Goal: Task Accomplishment & Management: Use online tool/utility

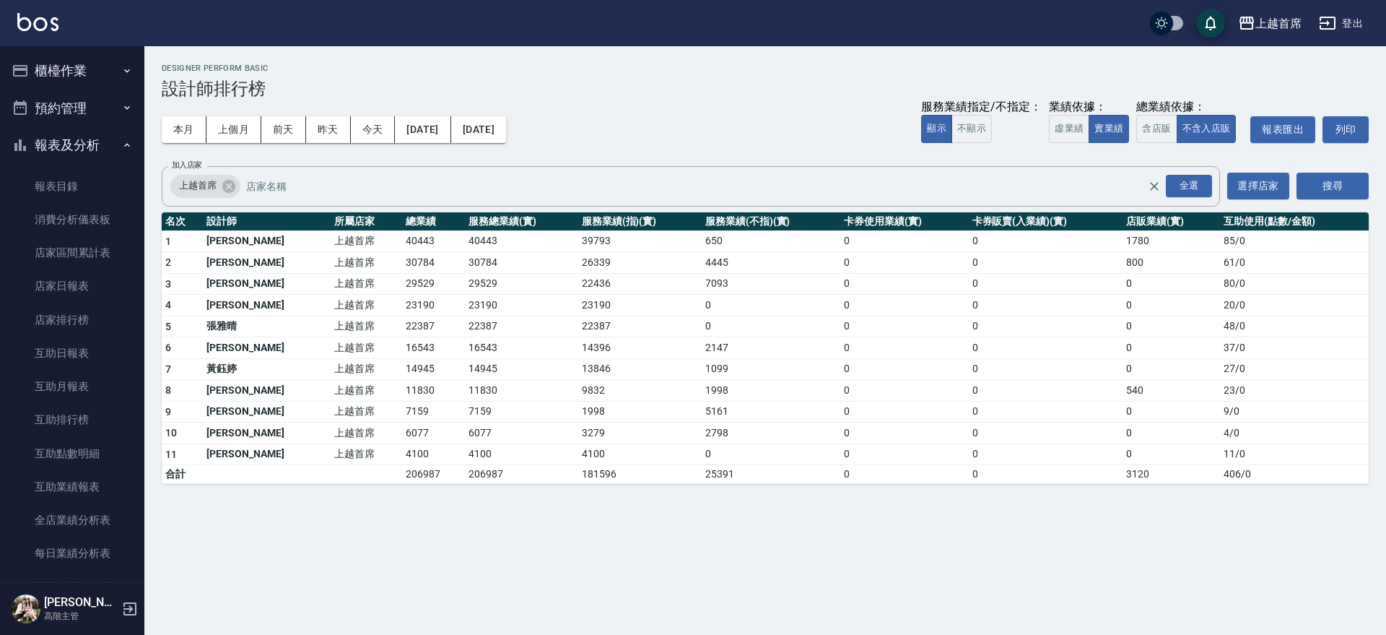
scroll to position [361, 0]
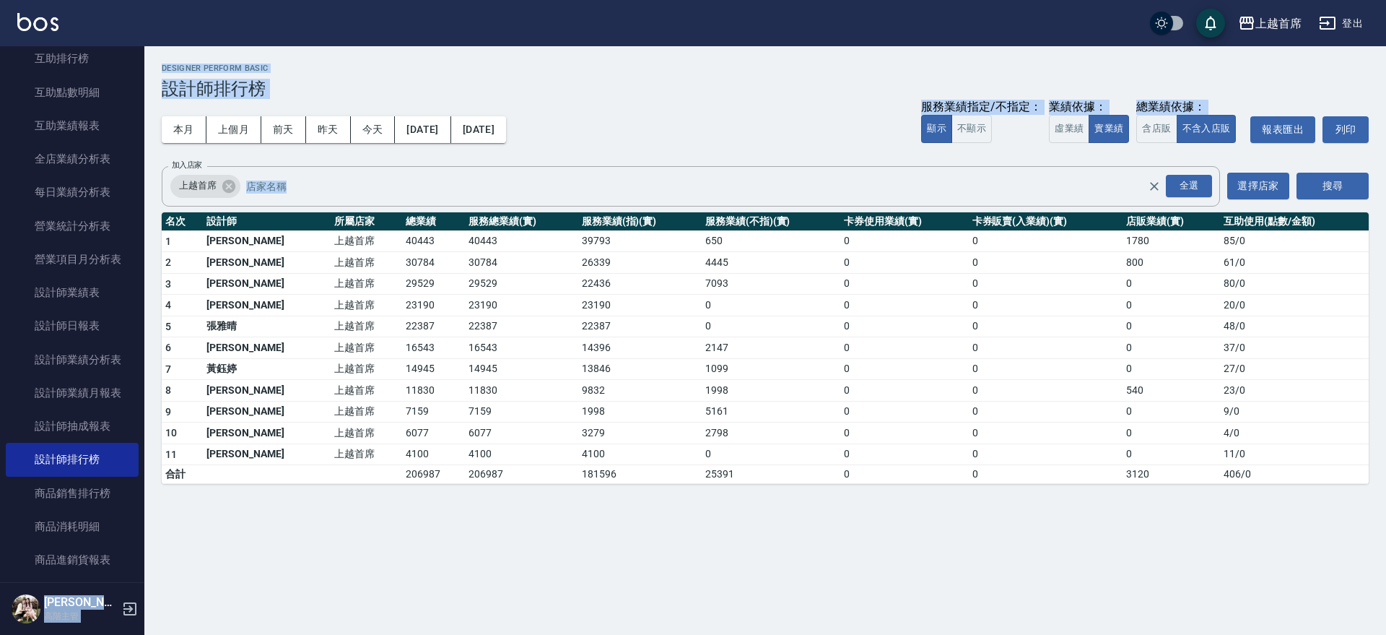
drag, startPoint x: 136, startPoint y: 275, endPoint x: 155, endPoint y: 251, distance: 29.9
click at [155, 251] on div "上越首席 登出 櫃檯作業 打帳單 帳單列表 掛單列表 座位開單 營業儀表板 現金收支登錄 高階收支登錄 材料自購登錄 每日結帳 排班表 現場電腦打卡 掃碼打卡…" at bounding box center [693, 317] width 1386 height 635
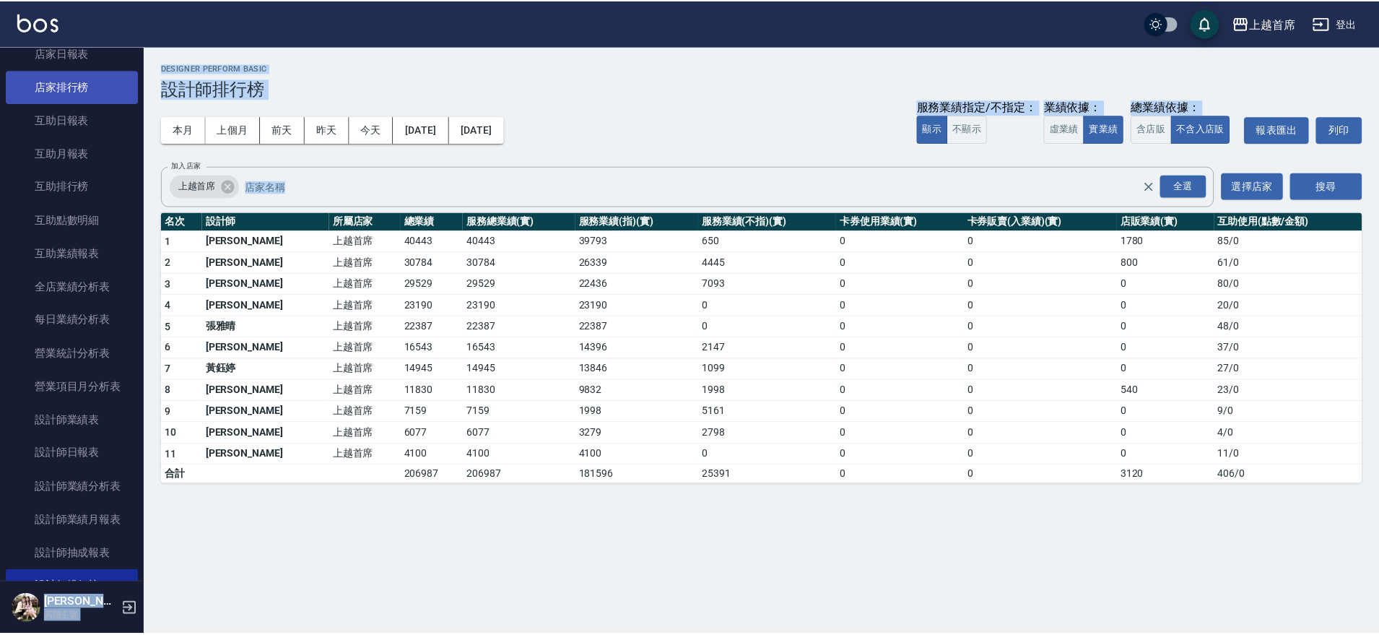
scroll to position [227, 0]
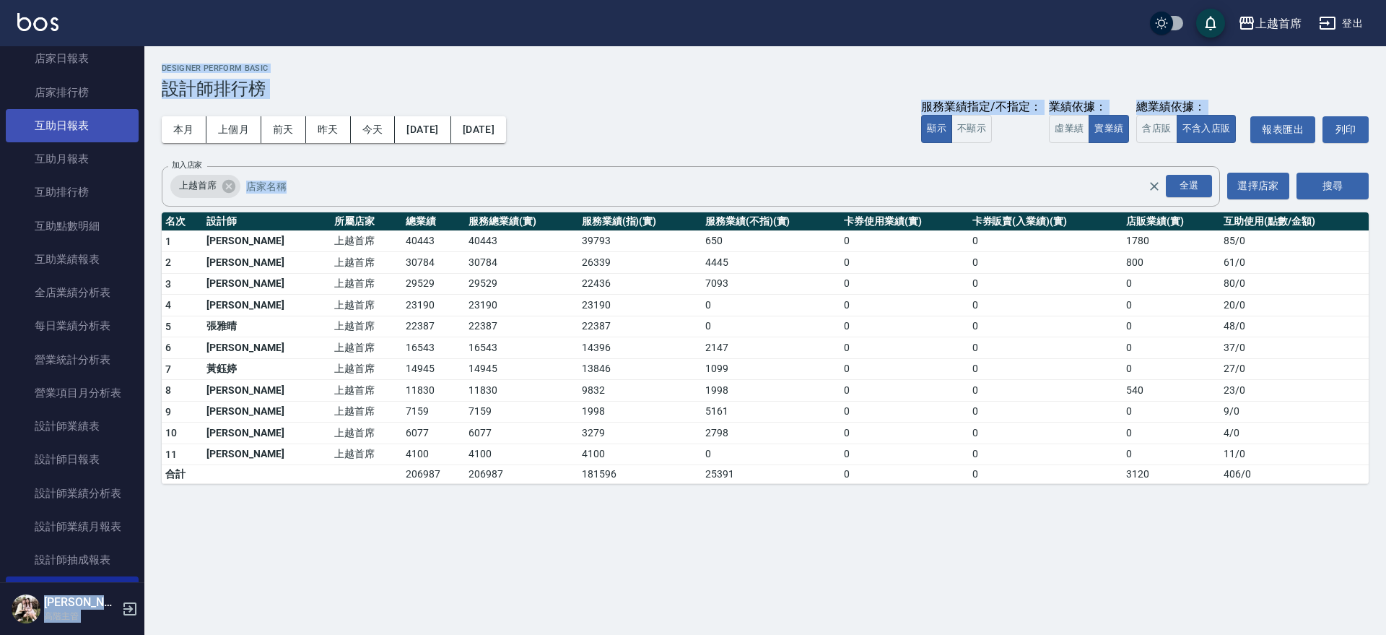
click at [40, 136] on link "互助日報表" at bounding box center [72, 125] width 133 height 33
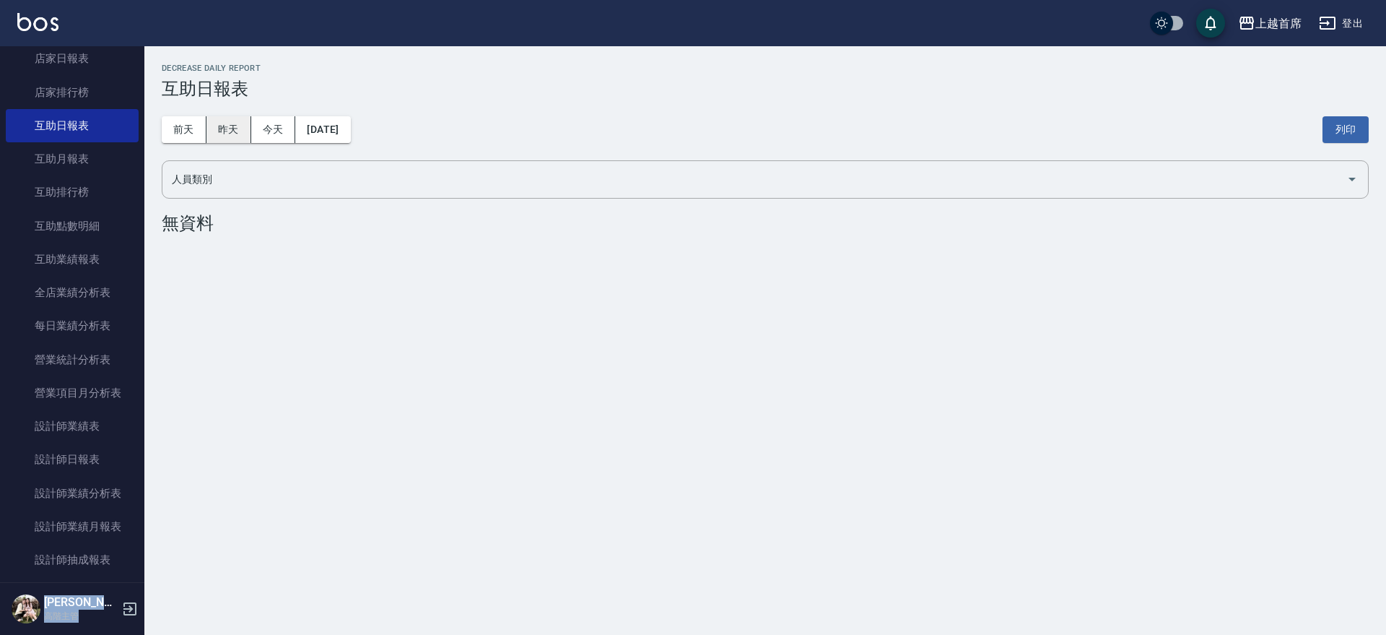
click at [232, 127] on button "昨天" at bounding box center [229, 129] width 45 height 27
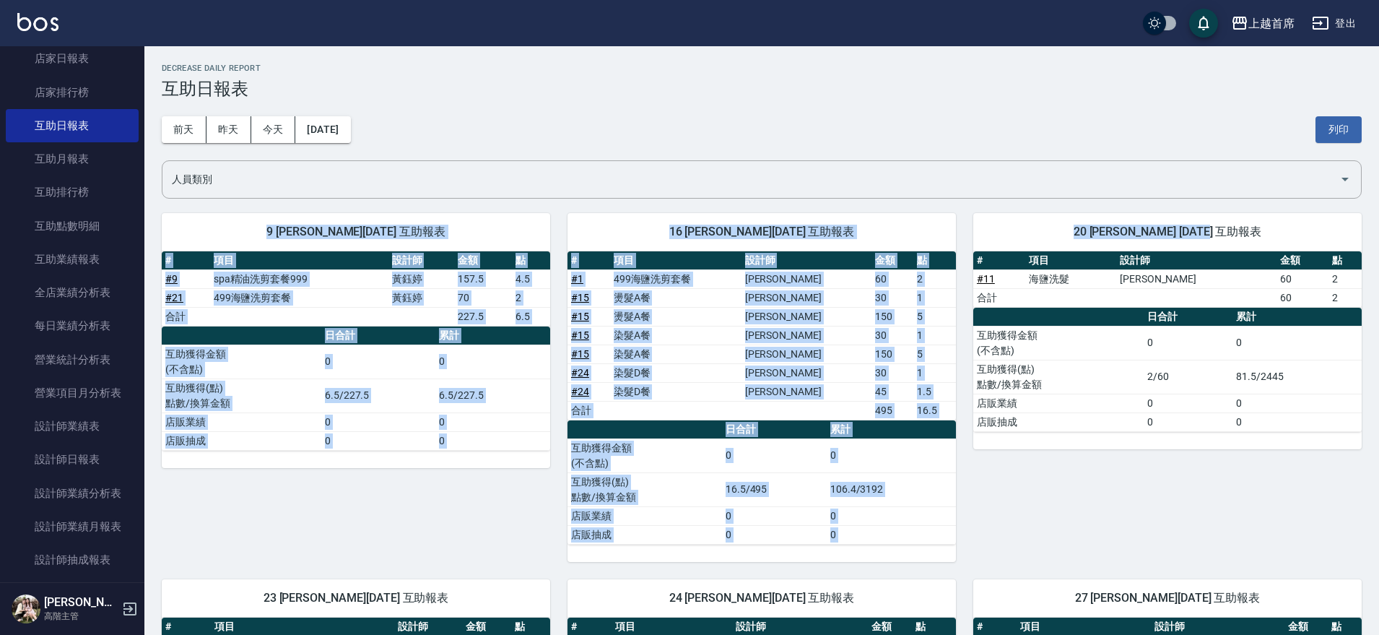
drag, startPoint x: 1377, startPoint y: 188, endPoint x: 1386, endPoint y: 224, distance: 37.1
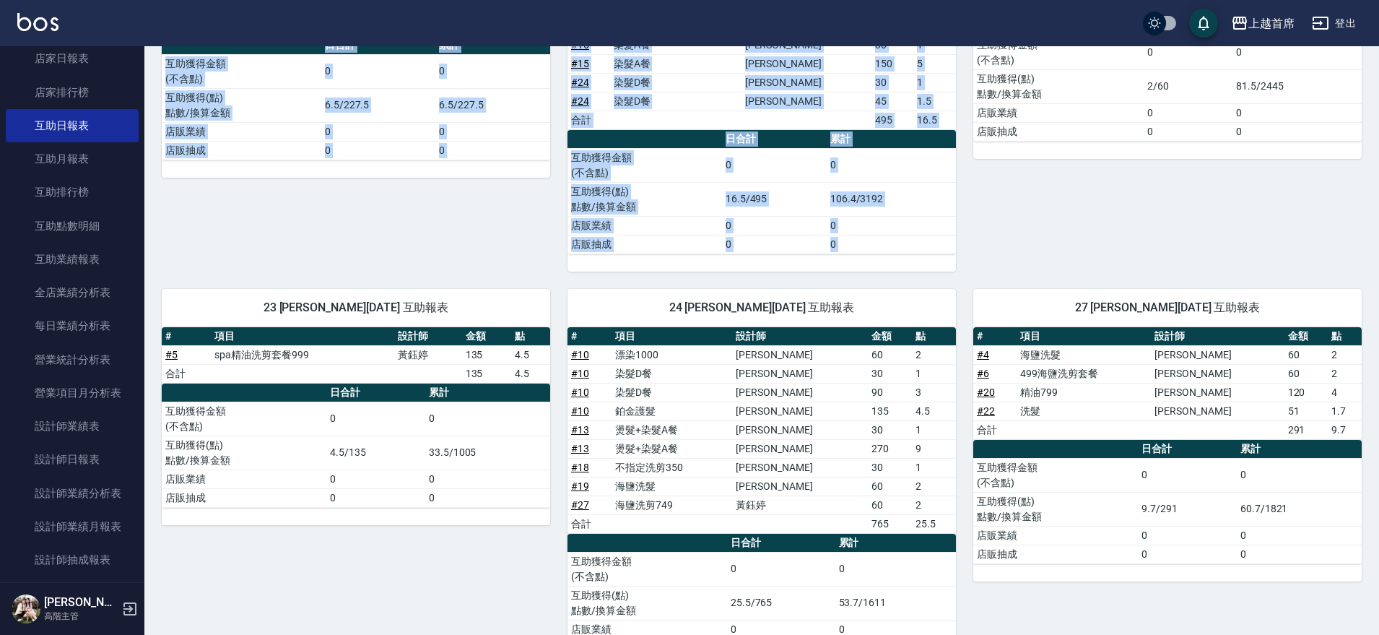
scroll to position [263, 0]
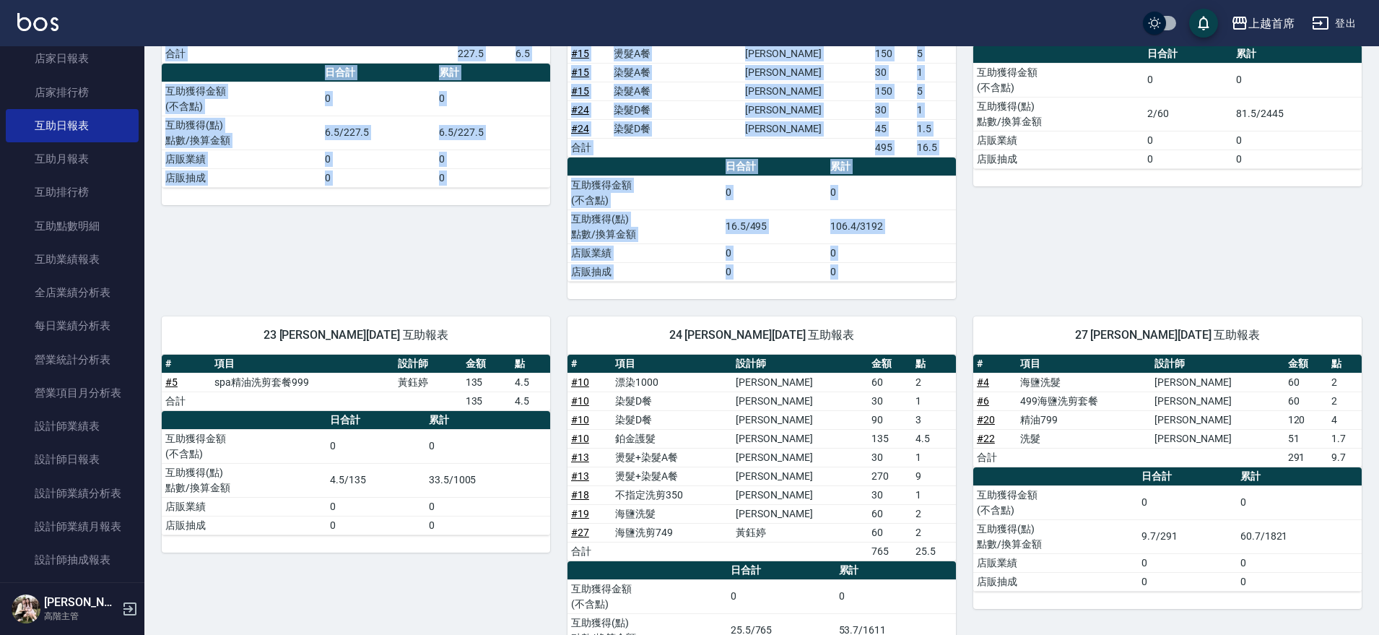
click at [226, 297] on div "9 [PERSON_NAME][DATE] 互助報表 # 項目 設計師 金額 點 # 9 spa精油洗剪套餐999 [PERSON_NAME]157.5 4.…" at bounding box center [347, 116] width 406 height 366
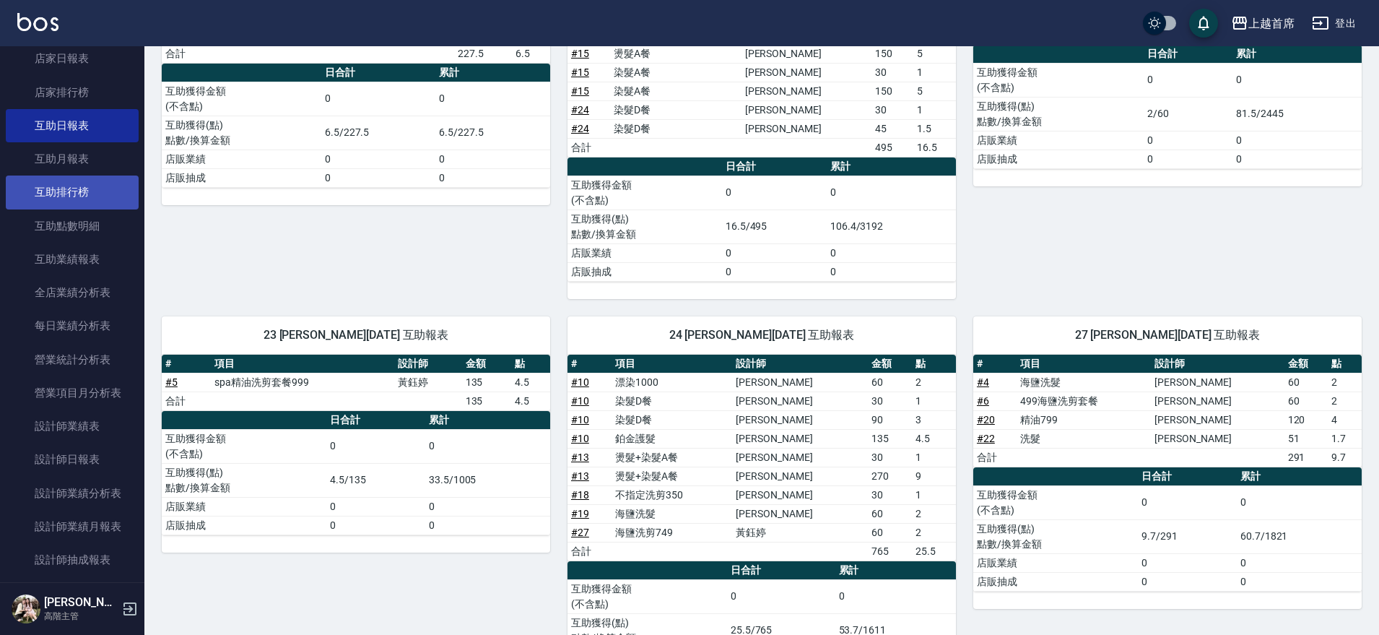
click at [92, 188] on link "互助排行榜" at bounding box center [72, 191] width 133 height 33
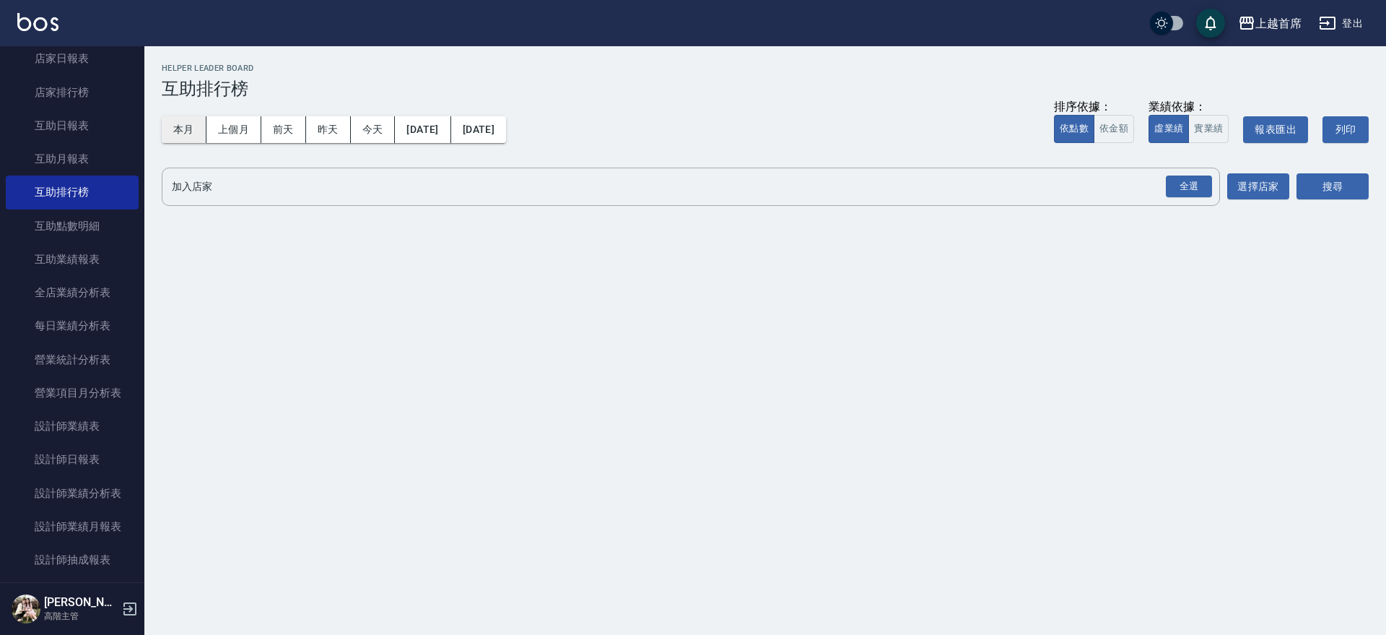
click at [194, 129] on button "本月" at bounding box center [184, 129] width 45 height 27
click at [1170, 184] on div "全選" at bounding box center [1189, 186] width 46 height 22
click at [1286, 194] on button "選擇店家" at bounding box center [1258, 187] width 62 height 27
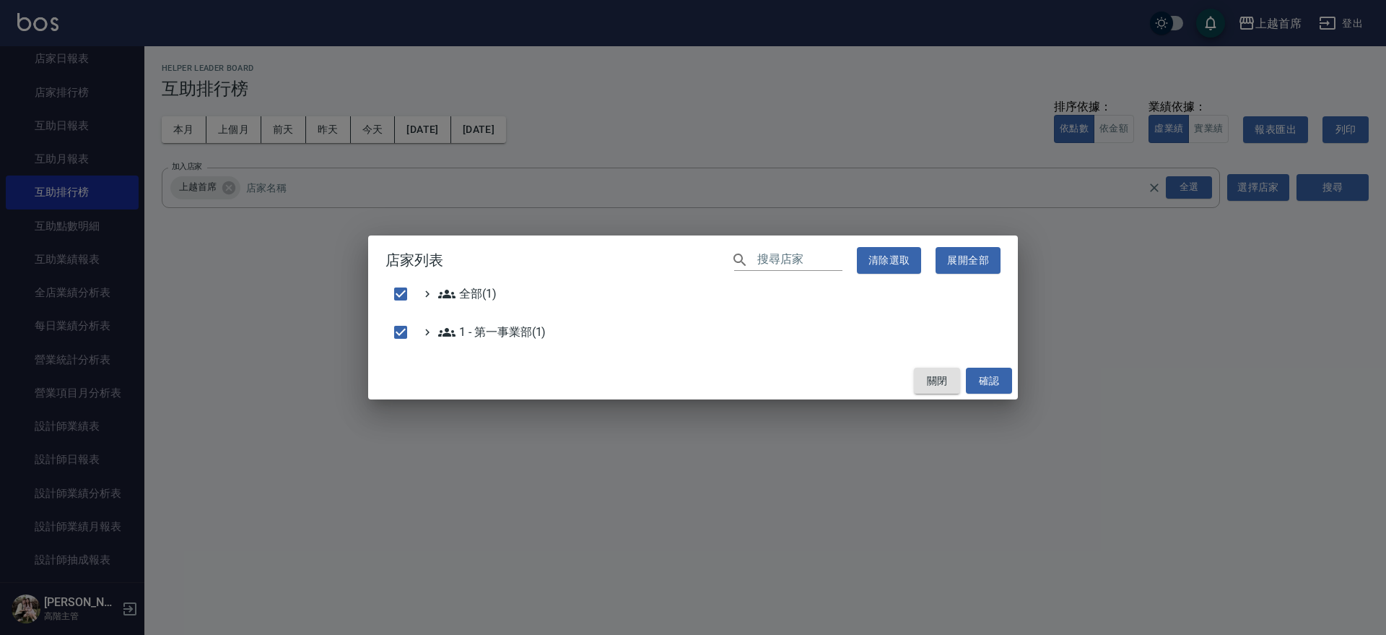
click at [937, 383] on button "關閉" at bounding box center [937, 381] width 46 height 27
checkbox input "false"
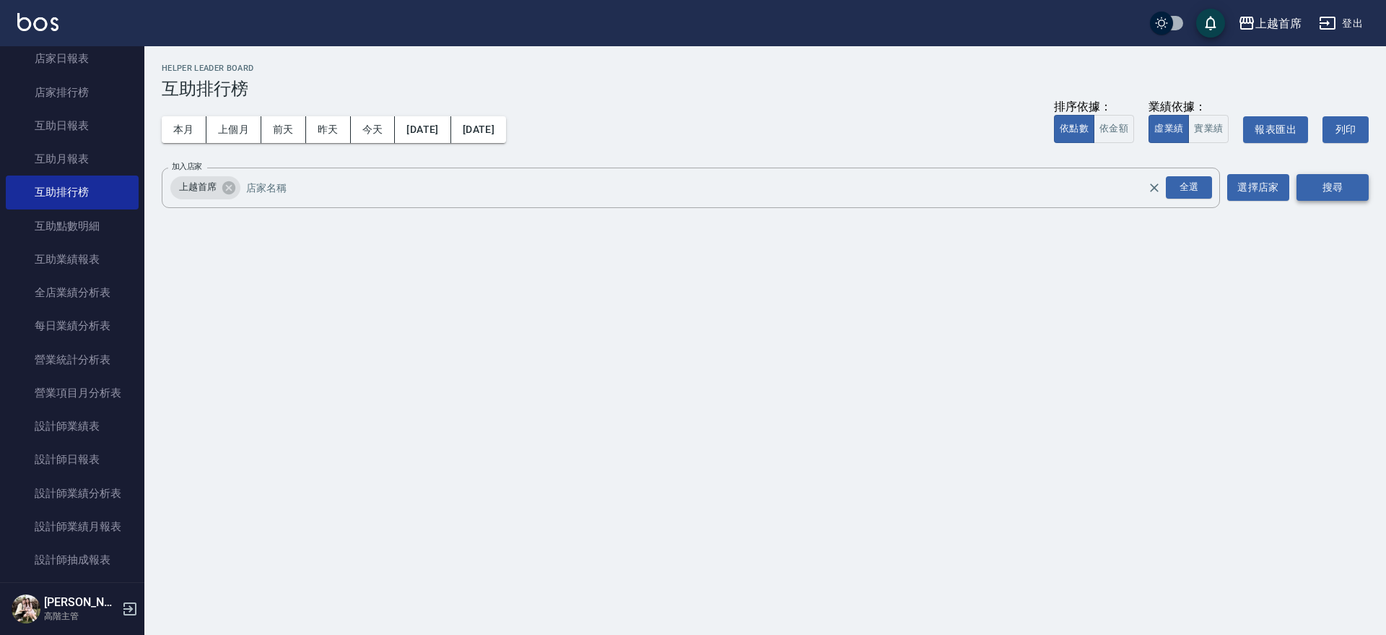
click at [1360, 185] on button "搜尋" at bounding box center [1333, 187] width 72 height 27
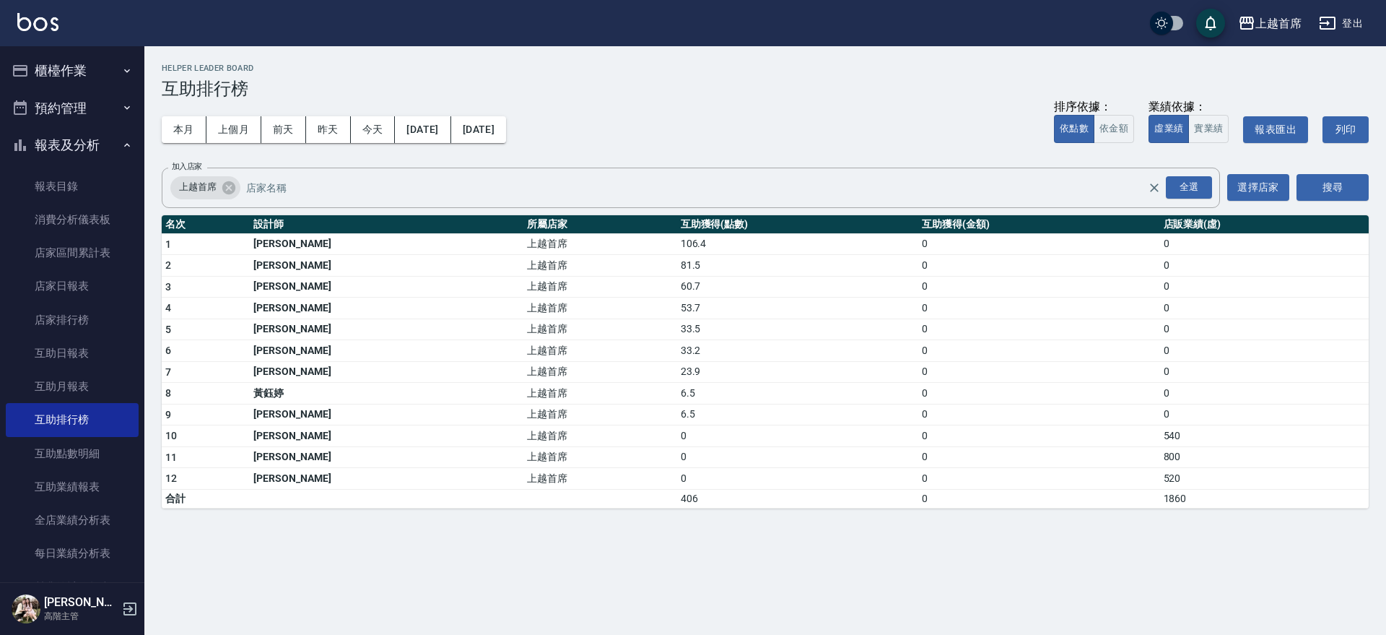
click at [110, 66] on button "櫃檯作業" at bounding box center [72, 71] width 133 height 38
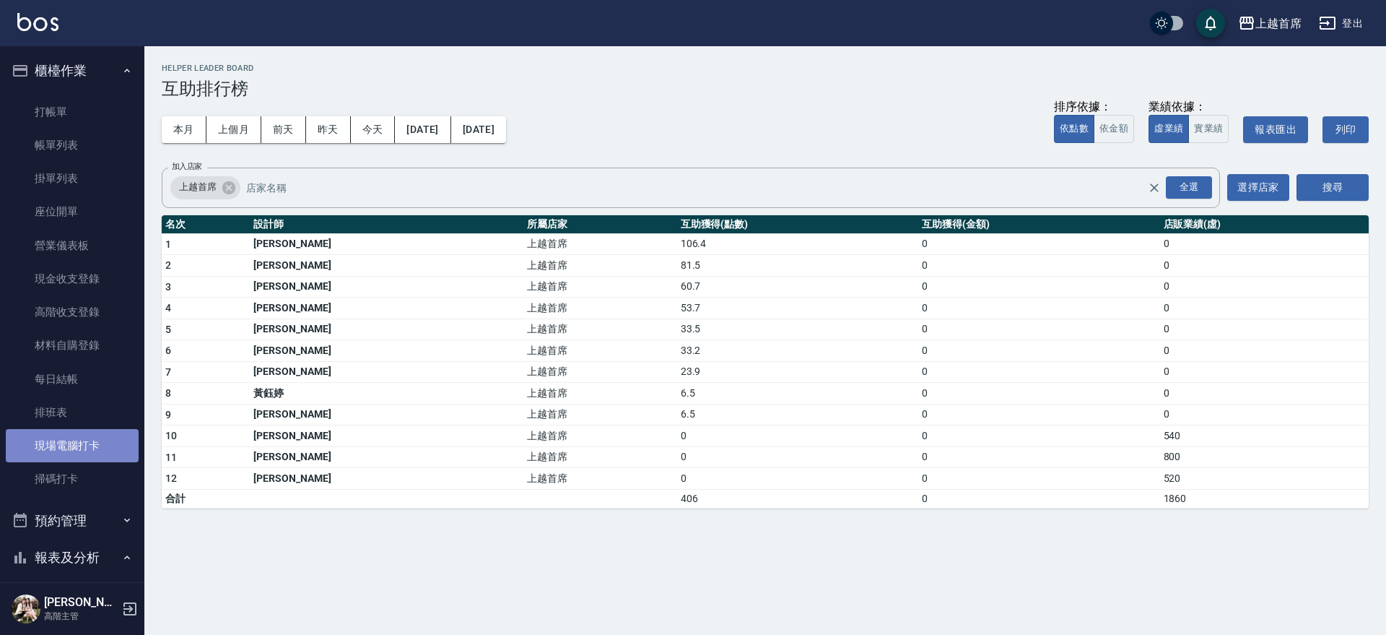
click at [105, 447] on link "現場電腦打卡" at bounding box center [72, 445] width 133 height 33
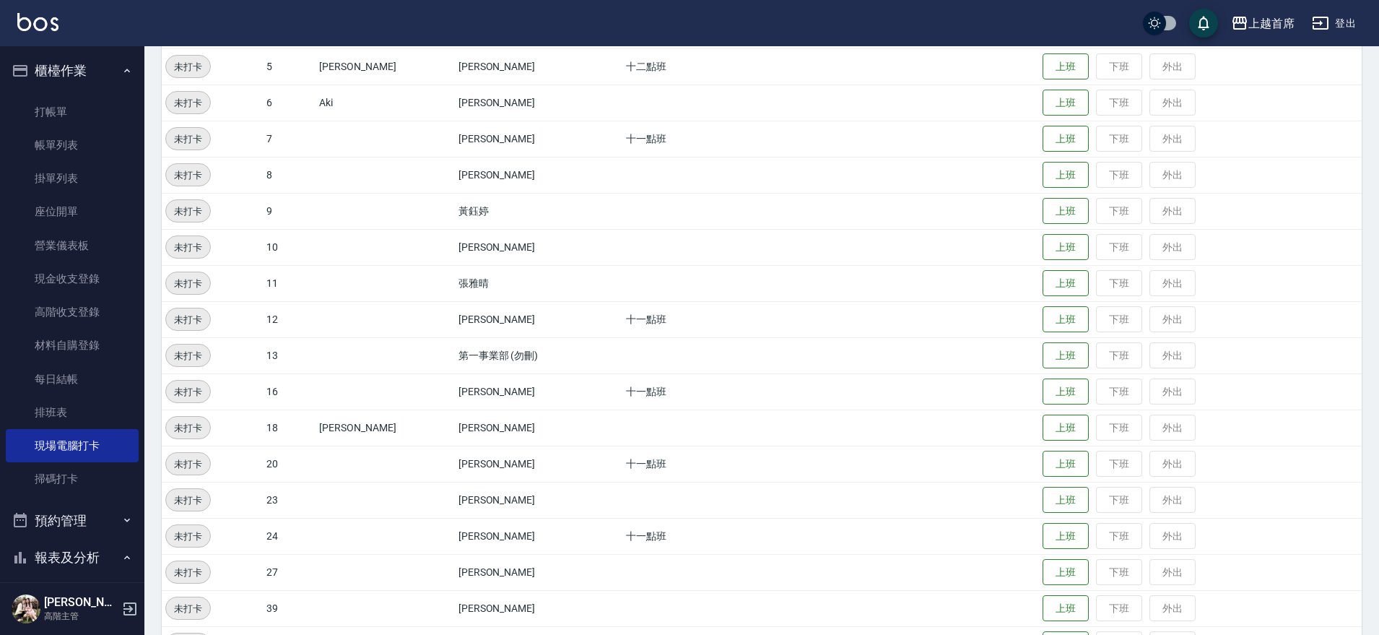
scroll to position [297, 0]
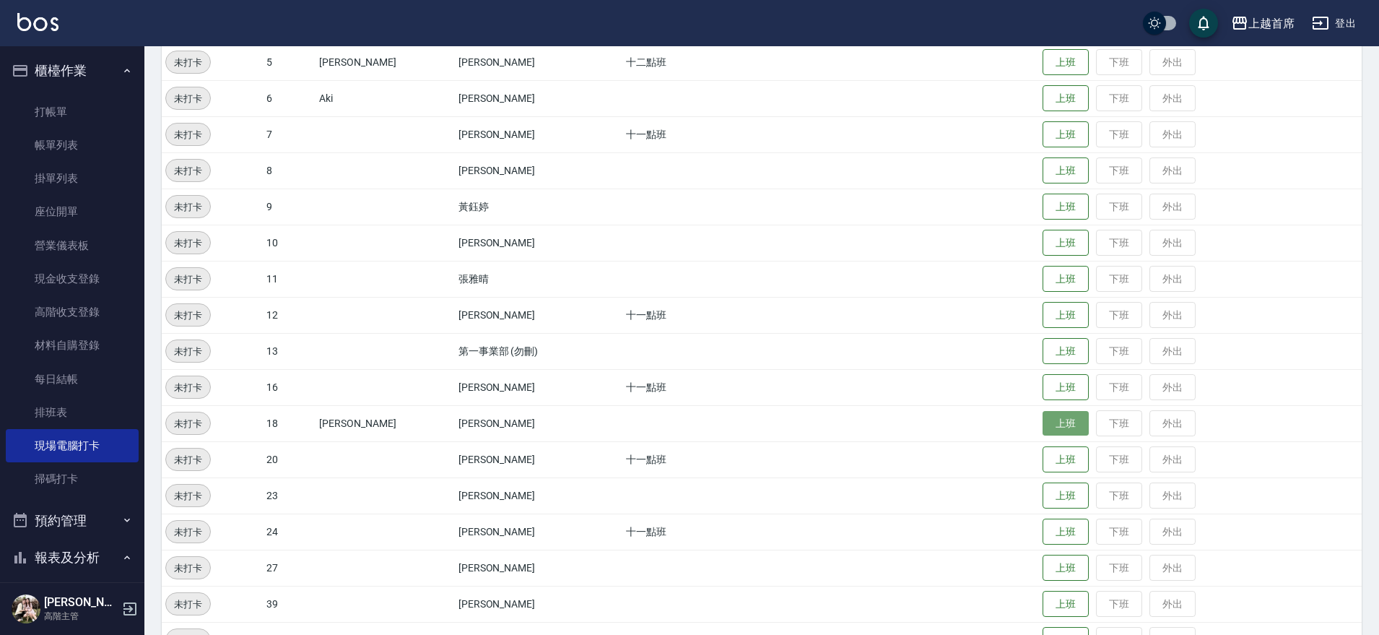
click at [1064, 430] on button "上班" at bounding box center [1066, 423] width 46 height 25
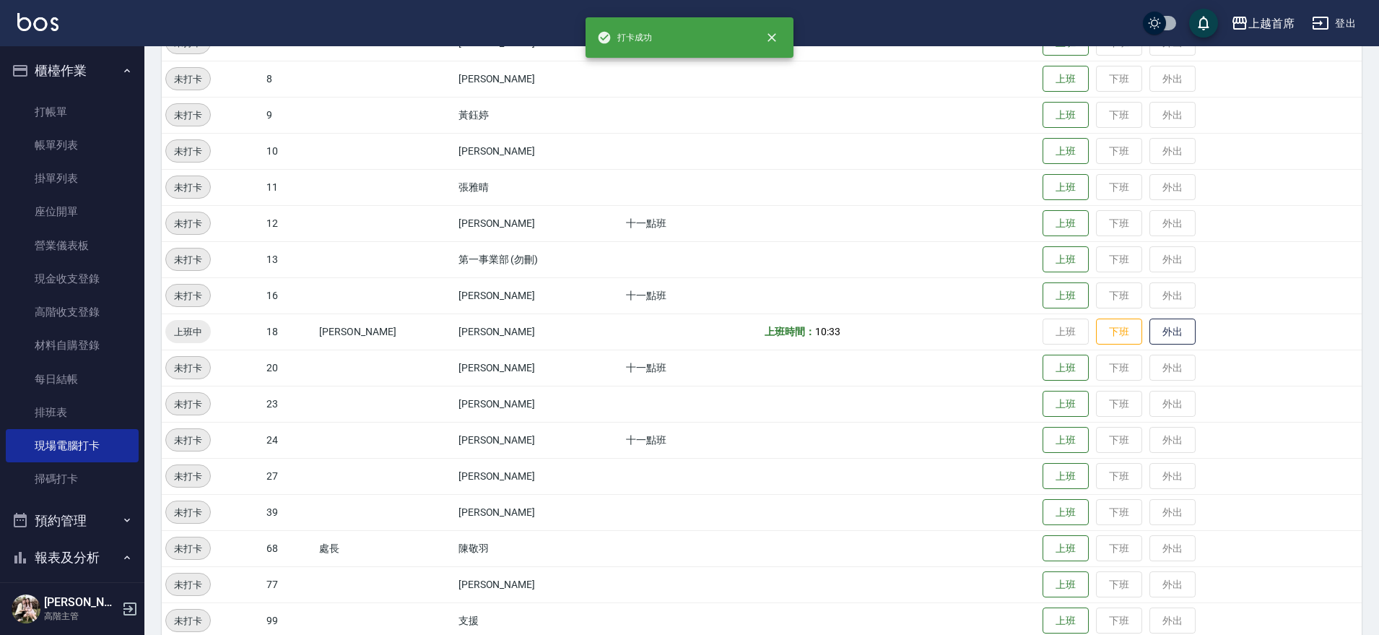
scroll to position [411, 0]
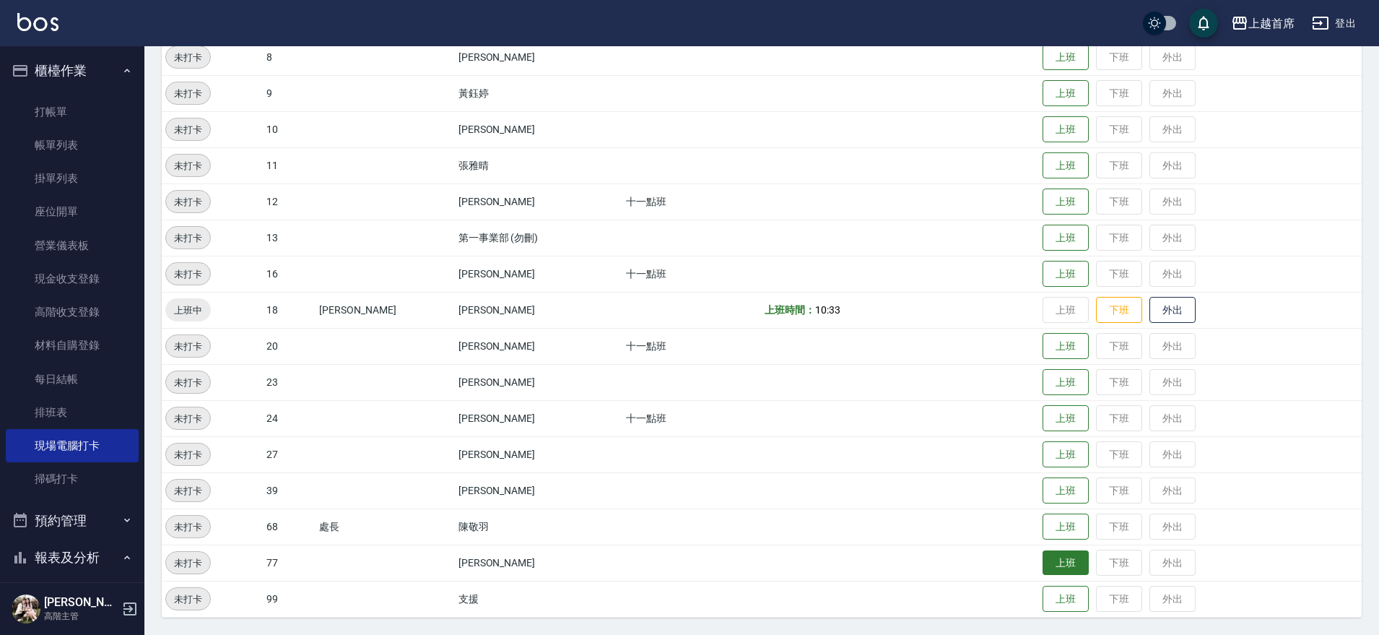
click at [1053, 557] on button "上班" at bounding box center [1066, 562] width 46 height 25
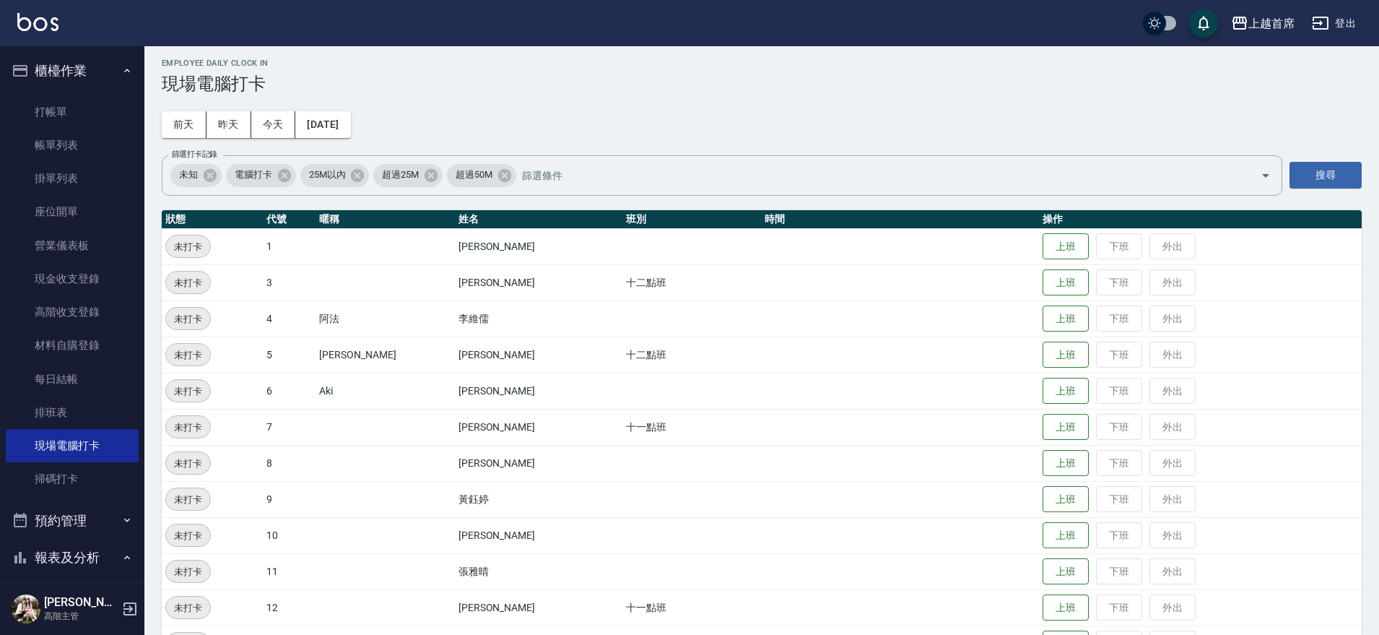
scroll to position [0, 0]
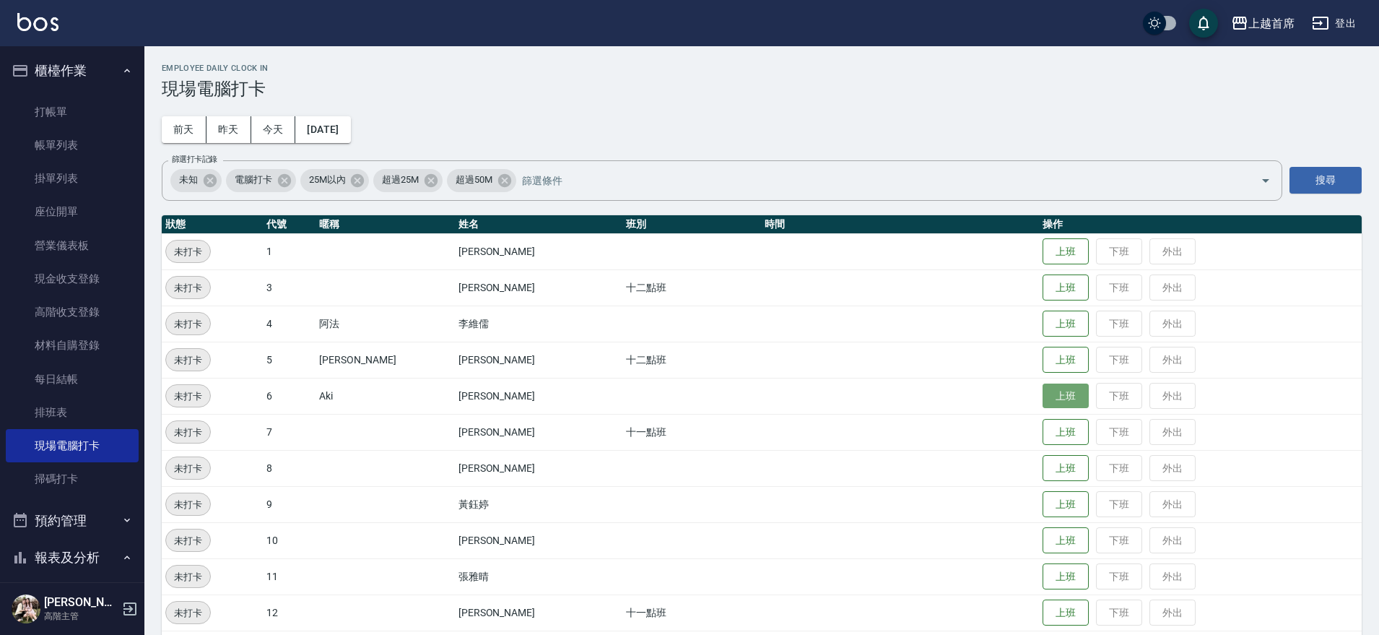
click at [1043, 392] on button "上班" at bounding box center [1066, 395] width 46 height 25
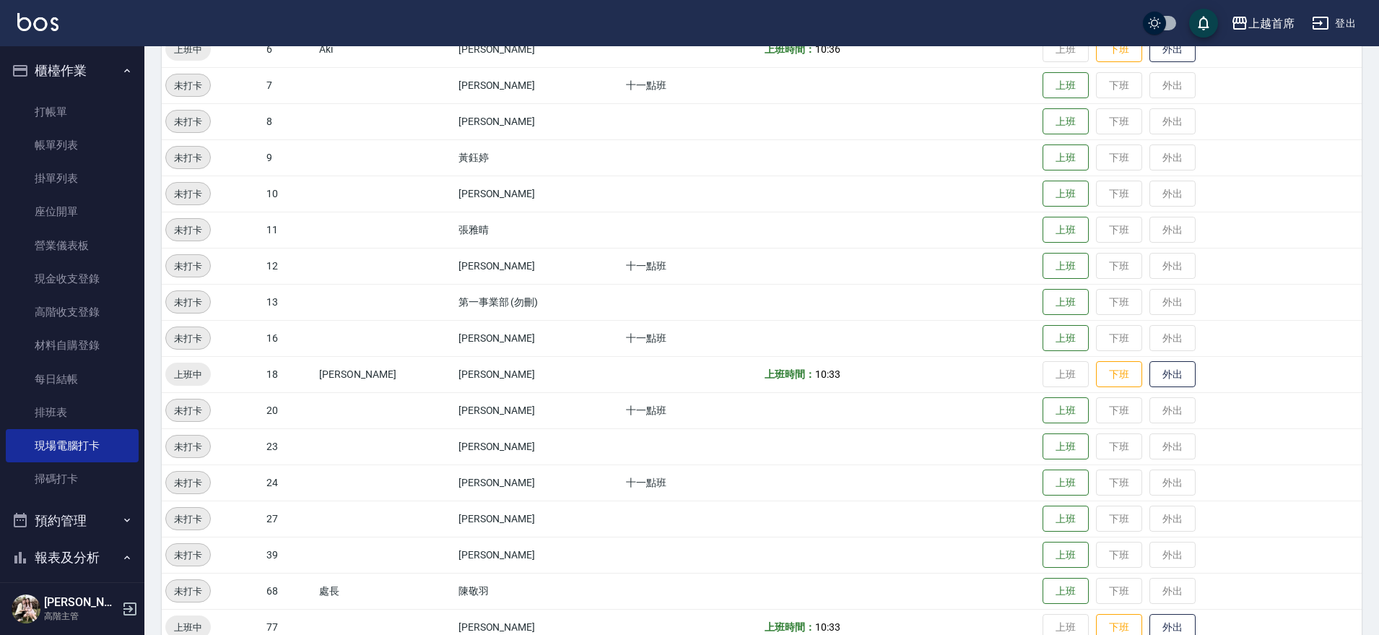
scroll to position [355, 0]
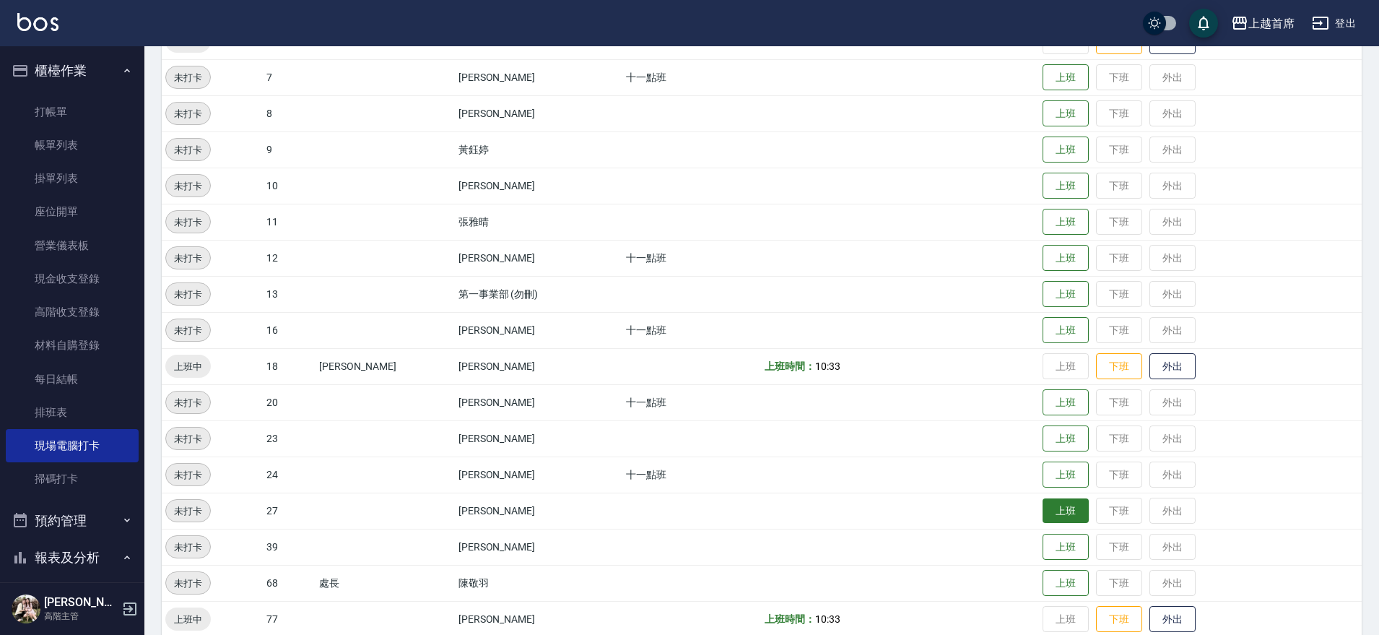
click at [1057, 514] on button "上班" at bounding box center [1066, 510] width 46 height 25
drag, startPoint x: 242, startPoint y: 504, endPoint x: 835, endPoint y: 517, distance: 592.9
click at [835, 517] on tr "上班中 27 [PERSON_NAME] 上班時間： 10:50 上班 下班 外出" at bounding box center [762, 510] width 1200 height 36
click at [911, 494] on td "上班時間： 10:50" at bounding box center [900, 510] width 278 height 36
click at [1046, 484] on button "上班" at bounding box center [1066, 474] width 46 height 25
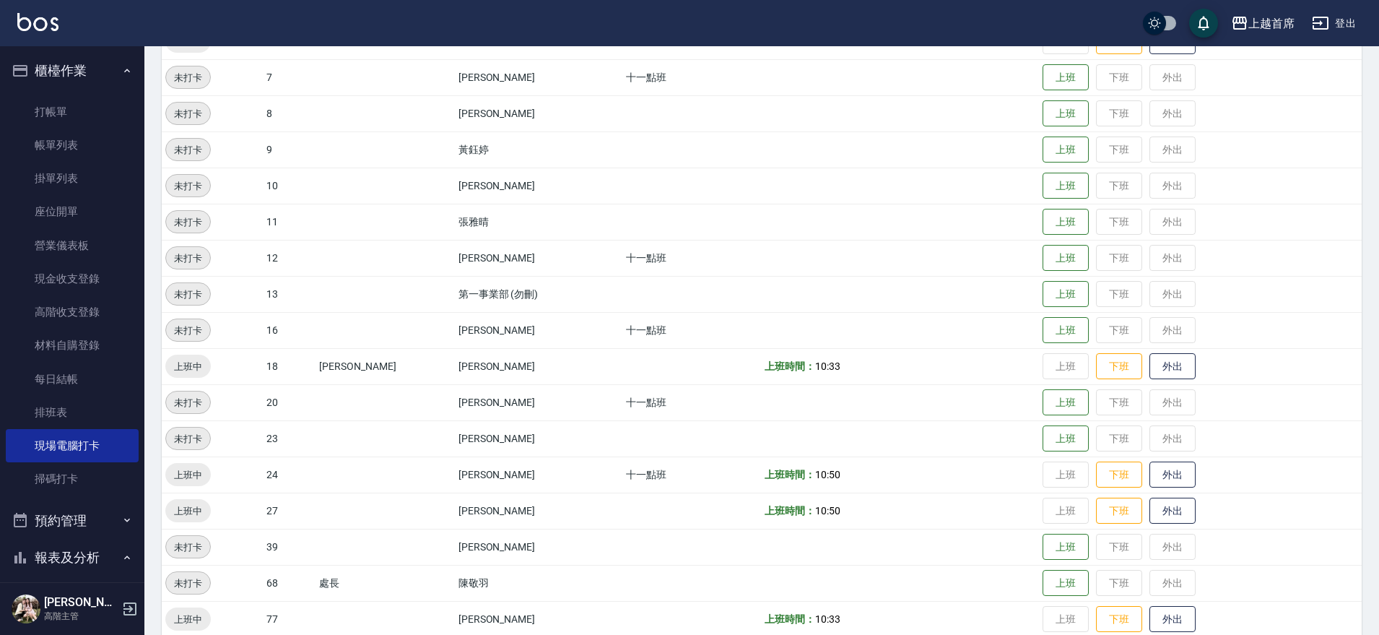
drag, startPoint x: 1378, startPoint y: 350, endPoint x: 1386, endPoint y: 399, distance: 49.0
click at [1379, 399] on html "上越首席 登出 櫃檯作業 打帳單 帳單列表 掛單列表 座位開單 營業儀表板 現金收支登錄 高階收支登錄 材料自購登錄 每日結帳 排班表 現場電腦打卡 掃碼打卡…" at bounding box center [689, 168] width 1379 height 1046
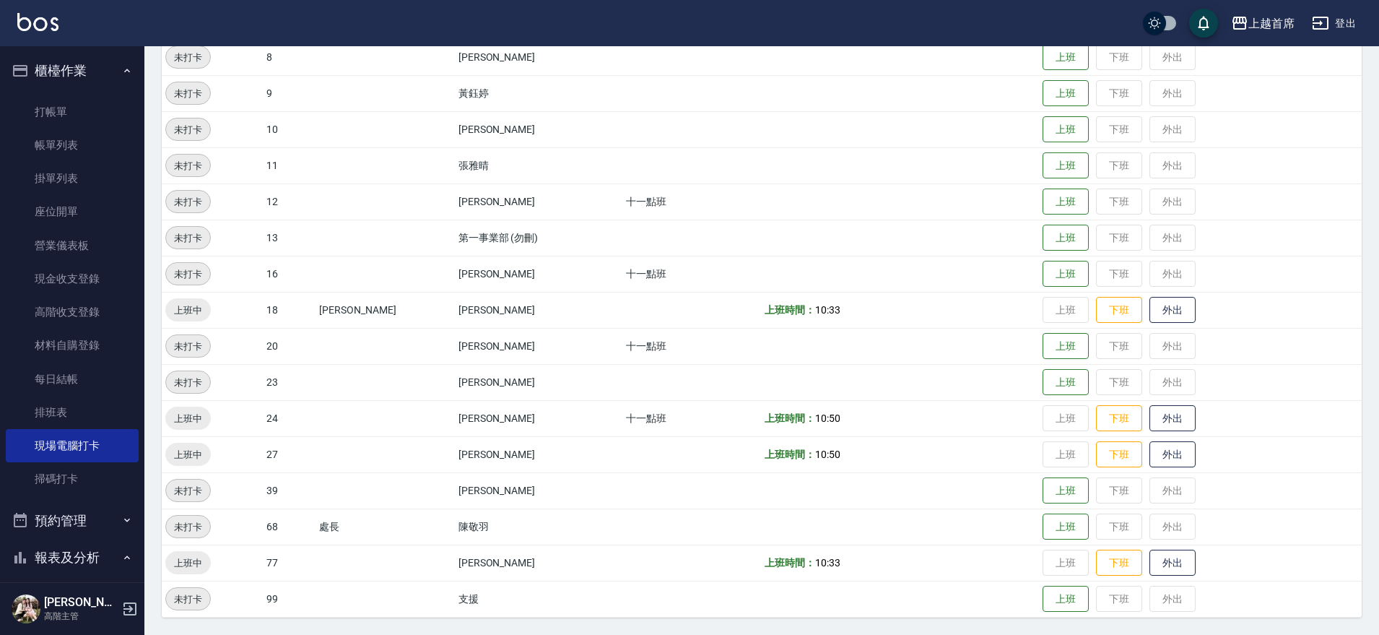
scroll to position [402, 0]
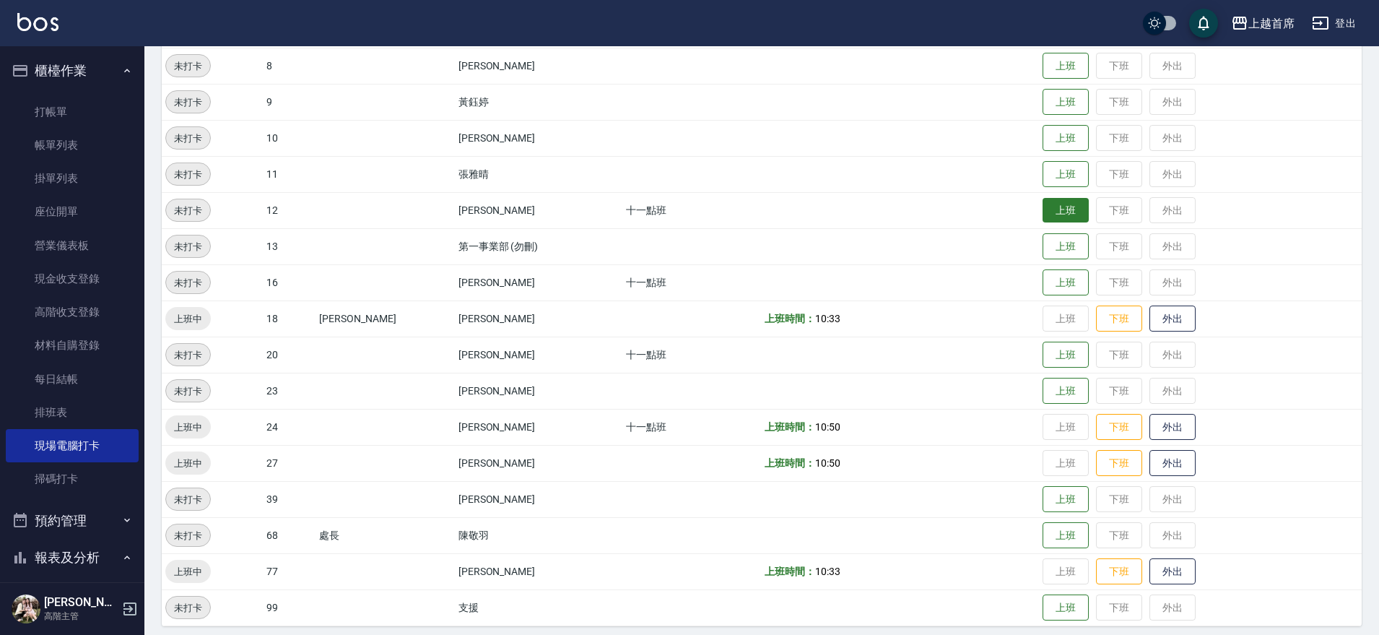
click at [1054, 201] on button "上班" at bounding box center [1066, 210] width 46 height 25
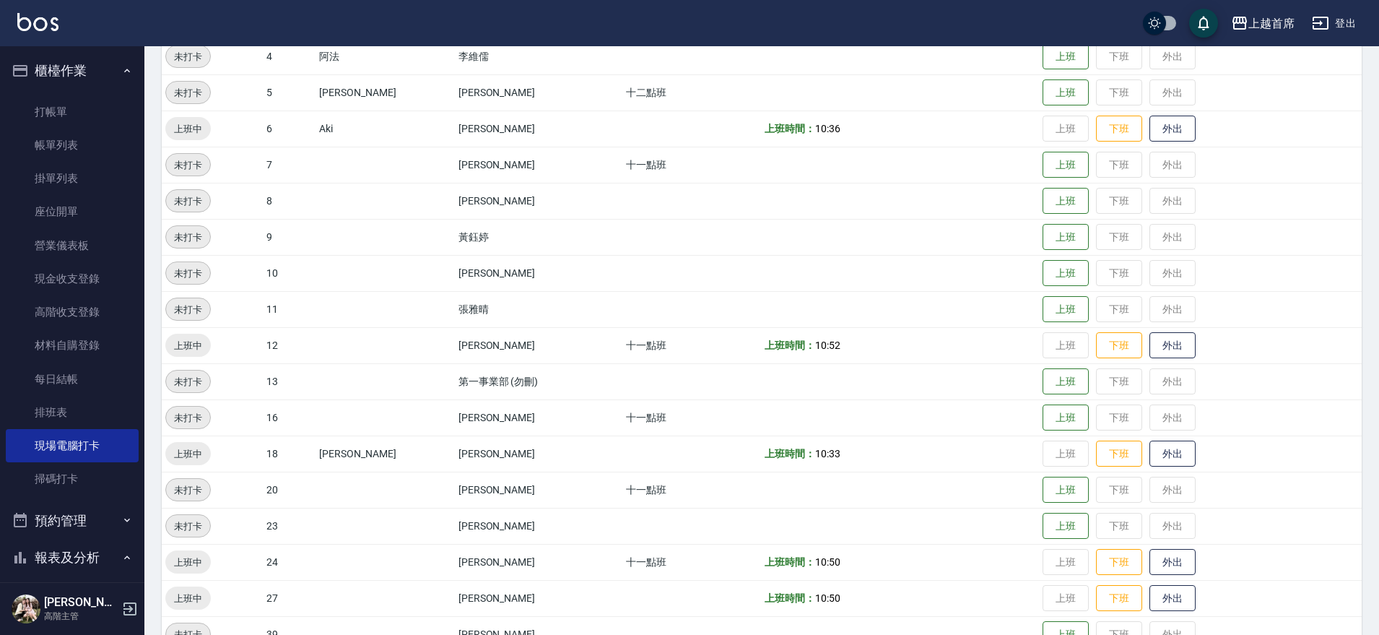
scroll to position [90, 0]
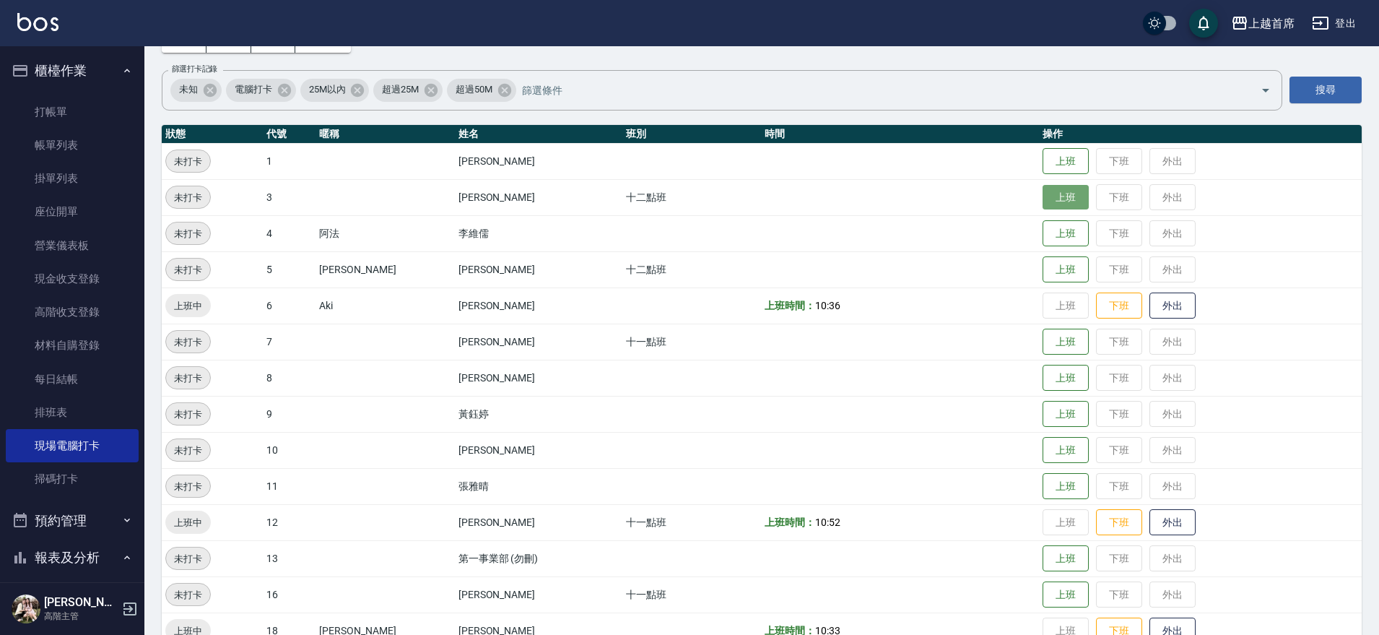
click at [1052, 203] on button "上班" at bounding box center [1066, 197] width 46 height 25
click at [1064, 596] on button "上班" at bounding box center [1066, 594] width 46 height 25
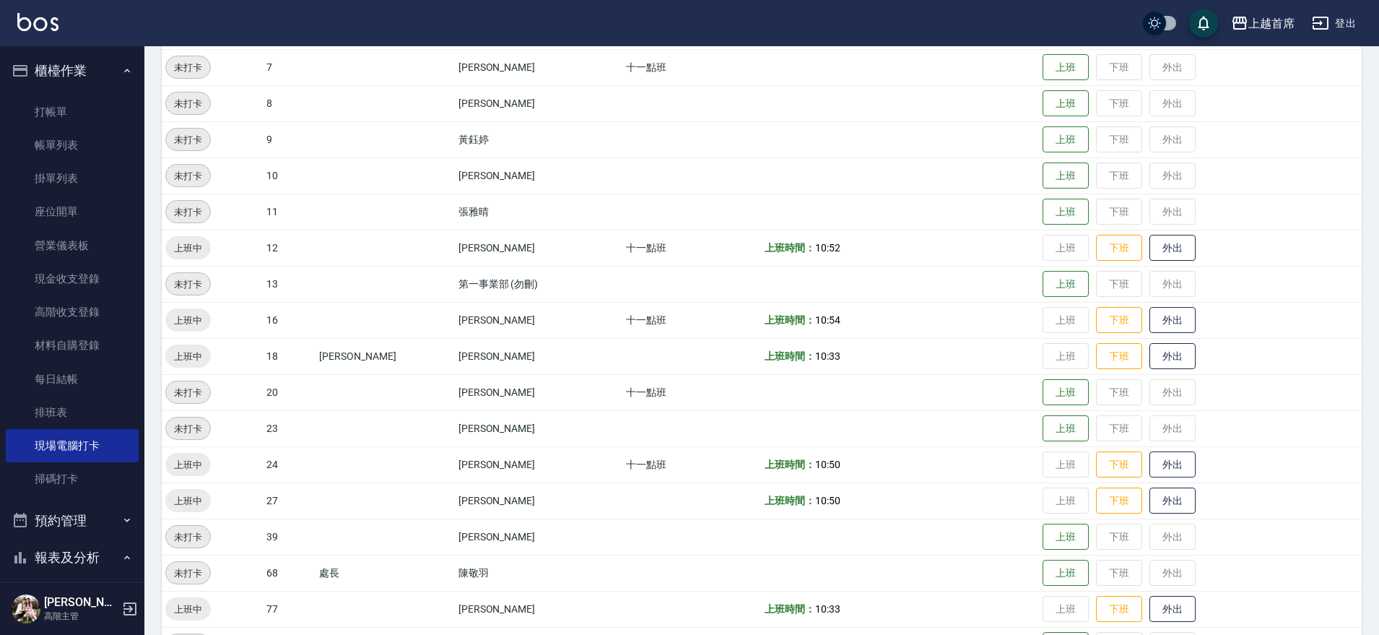
scroll to position [411, 0]
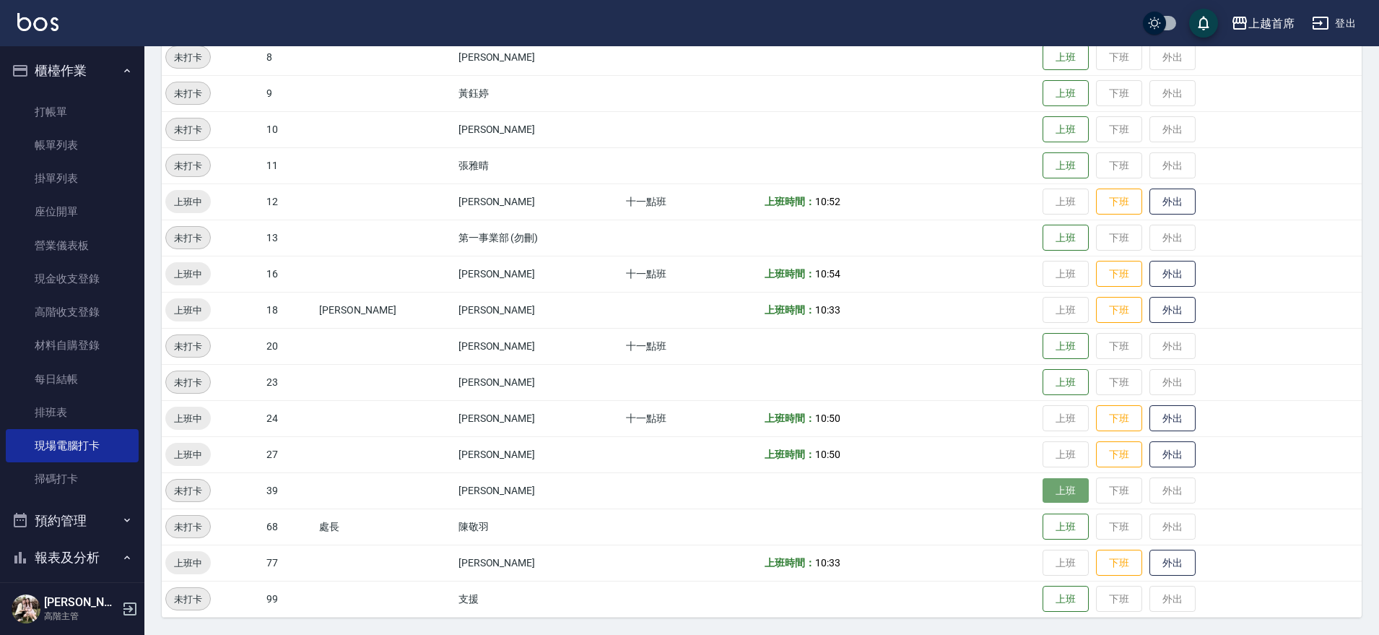
click at [1056, 487] on button "上班" at bounding box center [1066, 490] width 46 height 25
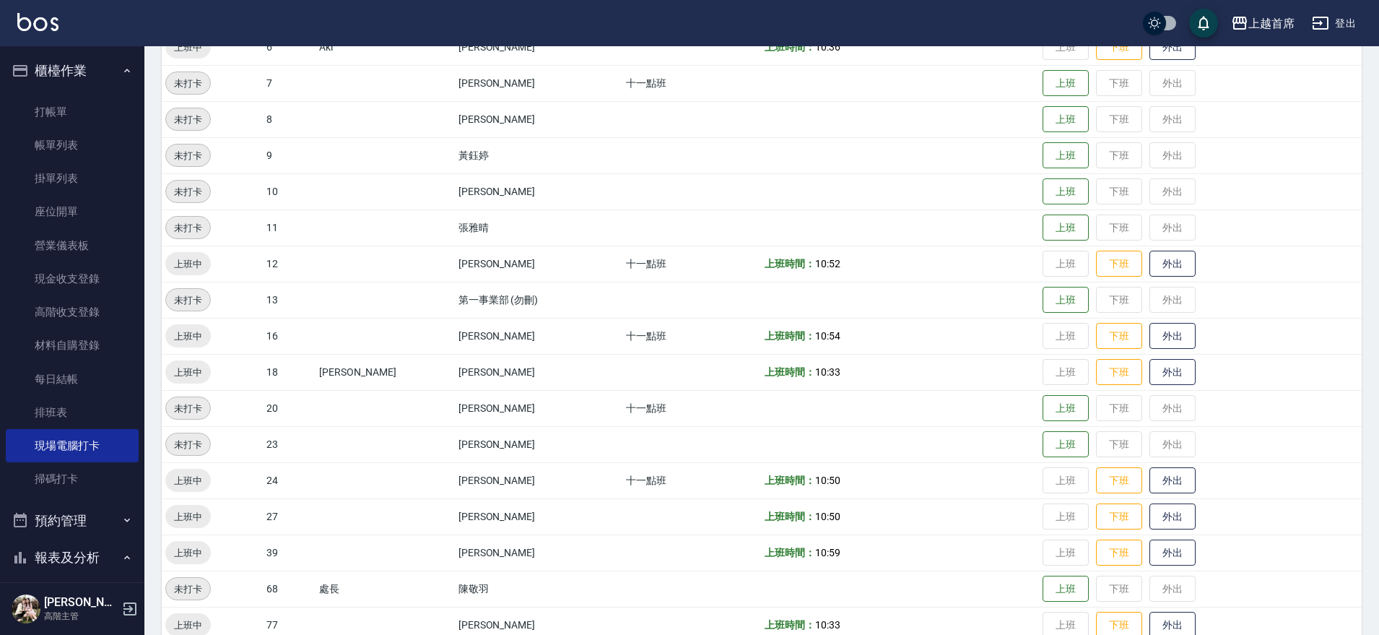
drag, startPoint x: 956, startPoint y: 347, endPoint x: 956, endPoint y: 267, distance: 80.1
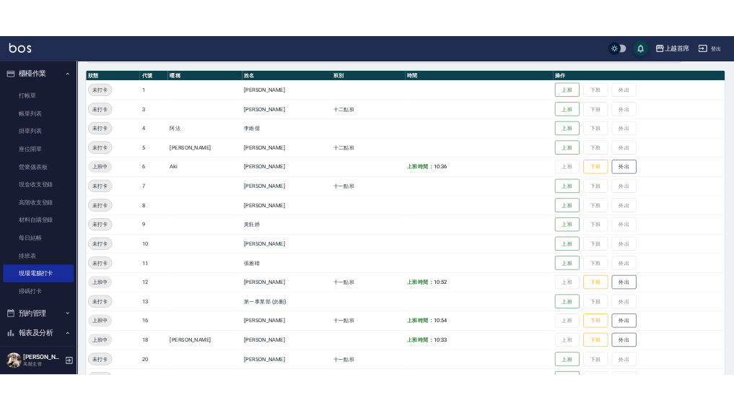
scroll to position [100, 0]
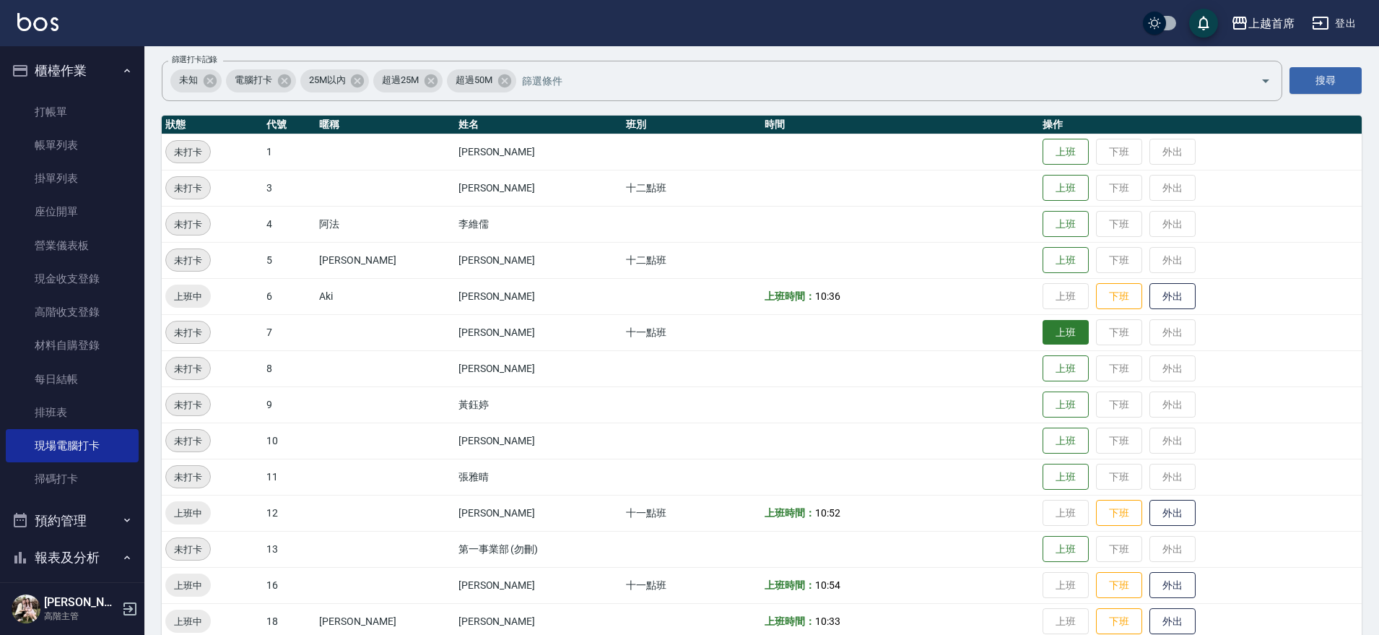
click at [1064, 336] on button "上班" at bounding box center [1066, 332] width 46 height 25
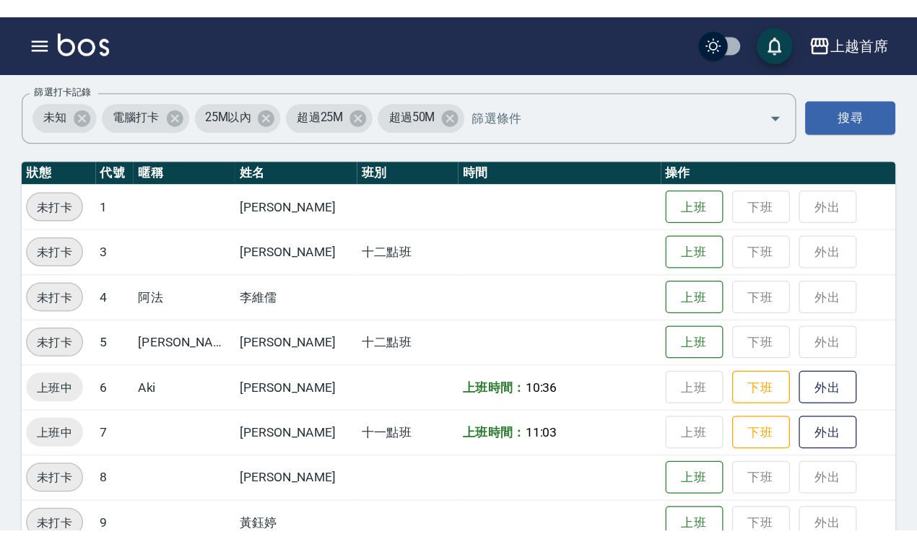
scroll to position [99, 0]
